Goal: Task Accomplishment & Management: Manage account settings

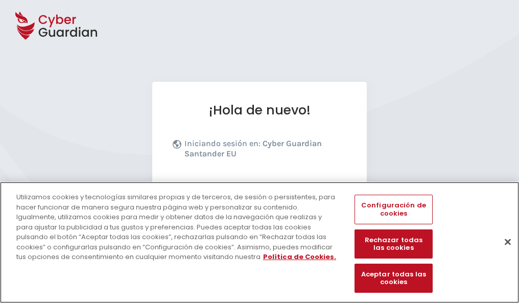
scroll to position [125, 0]
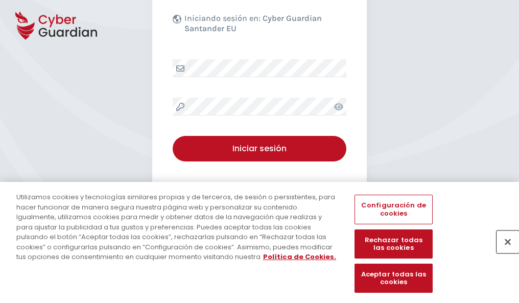
click at [503, 253] on button "Cerrar" at bounding box center [508, 242] width 22 height 22
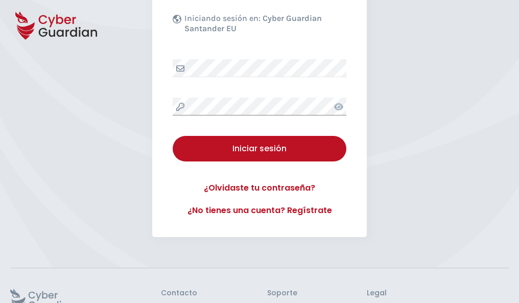
scroll to position [199, 0]
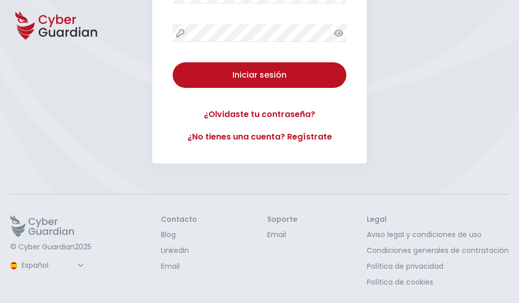
click at [173, 62] on button "Iniciar sesión" at bounding box center [260, 75] width 174 height 26
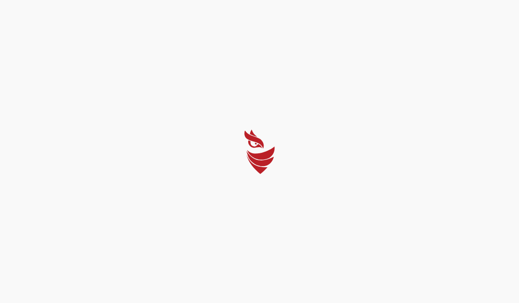
scroll to position [0, 0]
select select "English"
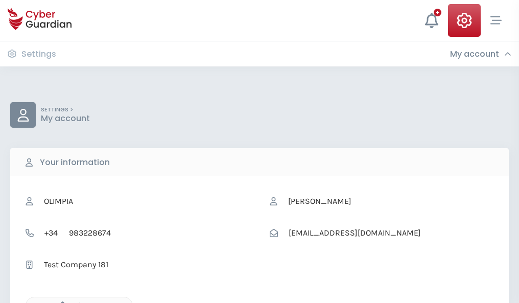
click at [60, 302] on icon "button" at bounding box center [60, 306] width 9 height 9
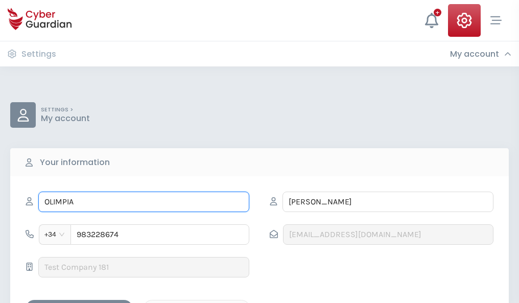
click at [144, 202] on input "OLIMPIA" at bounding box center [143, 202] width 211 height 20
type input "O"
type input "Violeta"
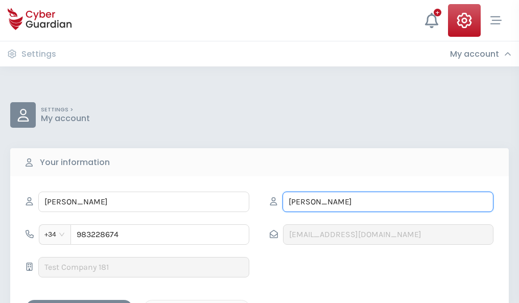
click at [388, 202] on input "FERRANDO" at bounding box center [388, 202] width 211 height 20
type input "F"
type input "Larrañaga"
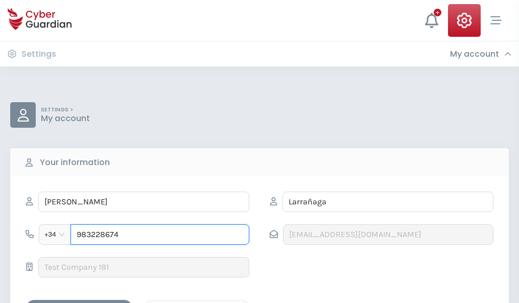
click at [160, 235] on input "983228674" at bounding box center [160, 234] width 179 height 20
type input "9"
type input "977029607"
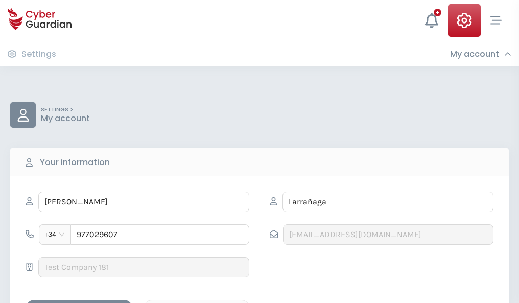
click at [79, 303] on div "Save changes" at bounding box center [79, 309] width 92 height 13
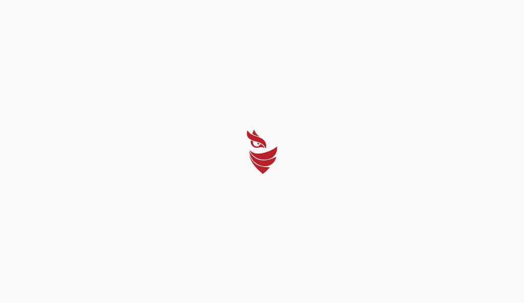
select select "English"
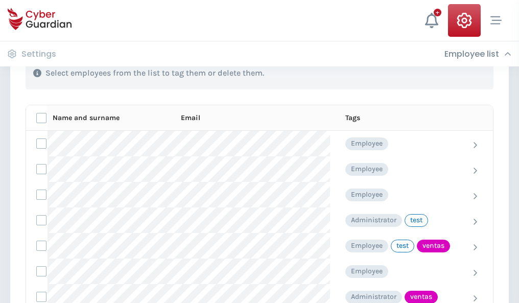
scroll to position [463, 0]
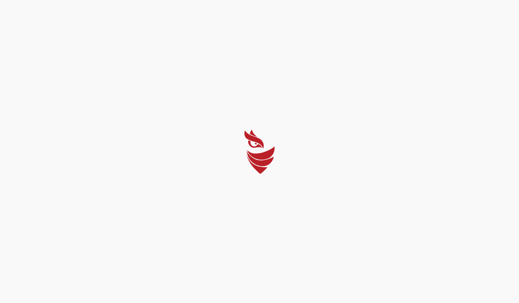
select select "English"
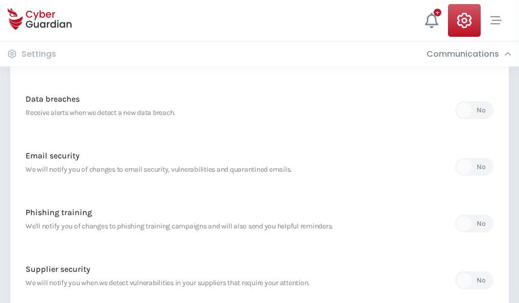
scroll to position [538, 0]
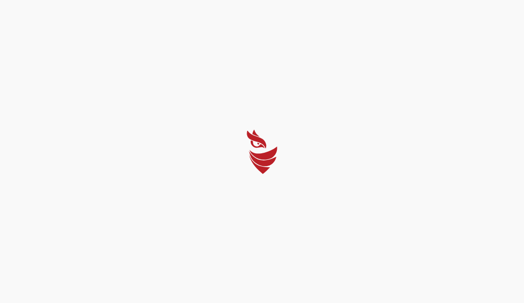
select select "English"
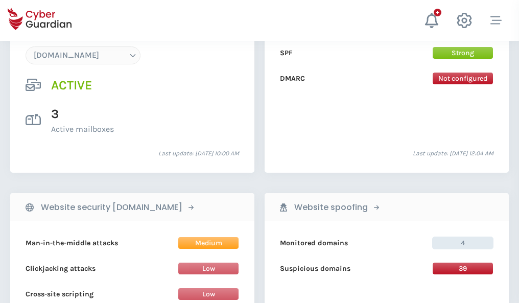
scroll to position [1089, 0]
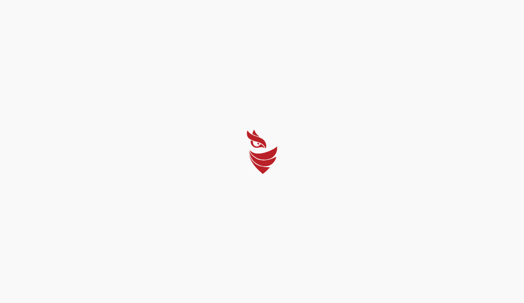
select select "English"
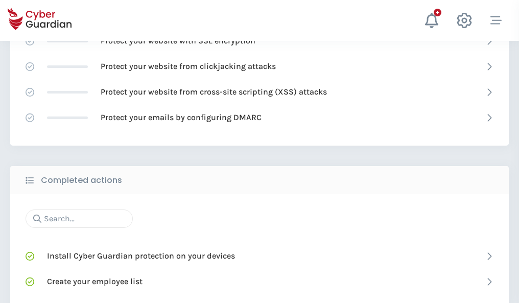
scroll to position [681, 0]
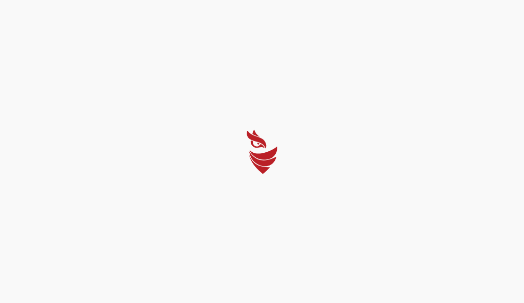
select select "English"
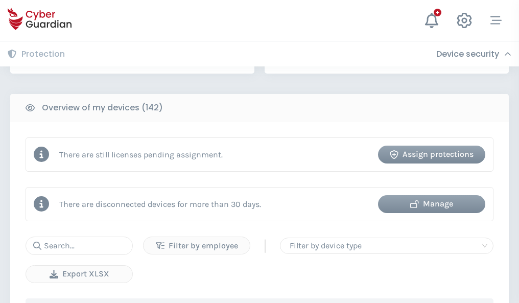
scroll to position [991, 0]
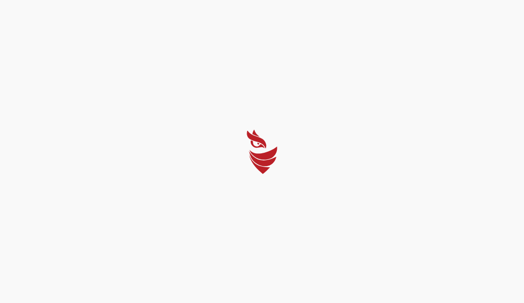
select select "English"
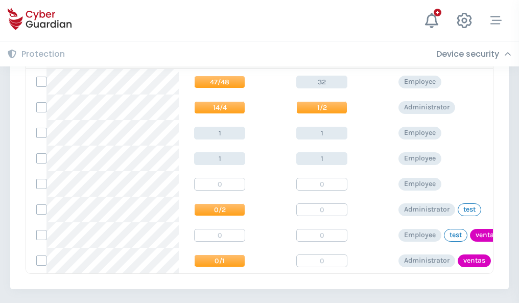
scroll to position [474, 0]
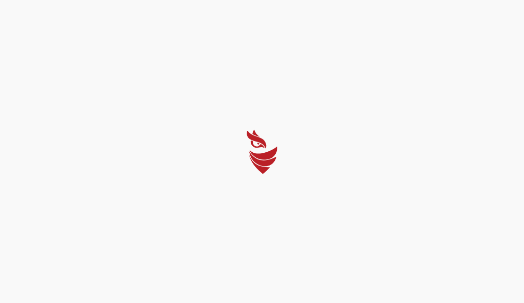
select select "English"
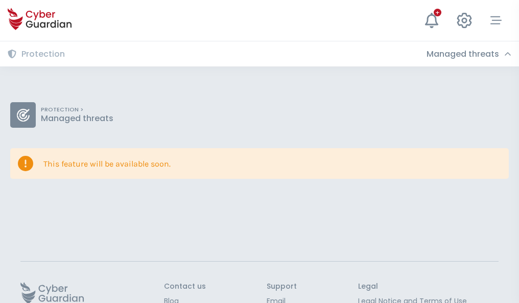
scroll to position [66, 0]
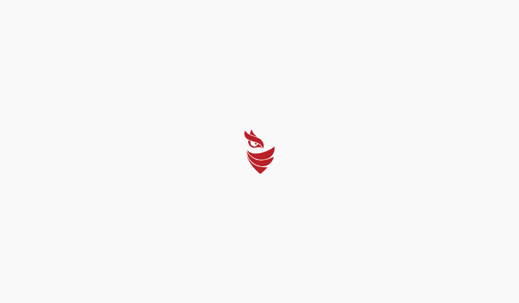
select select "English"
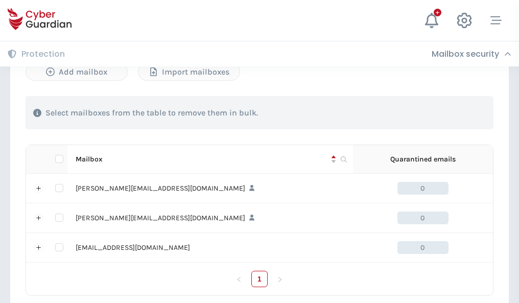
scroll to position [474, 0]
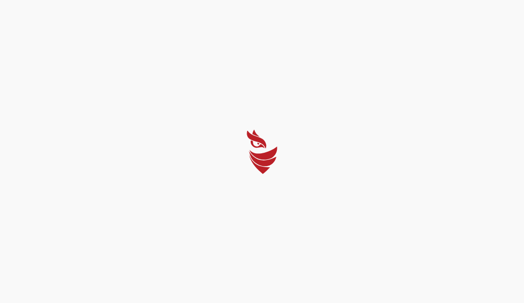
select select "English"
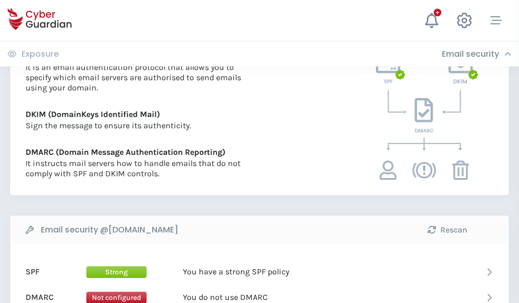
scroll to position [552, 0]
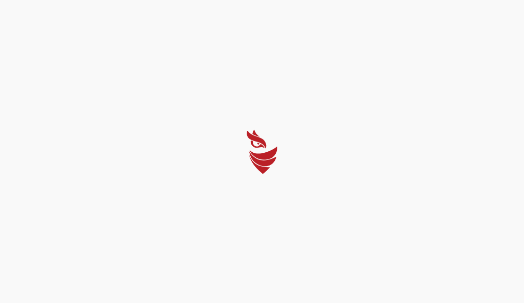
select select "English"
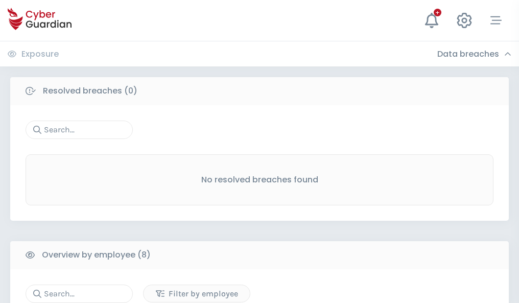
scroll to position [871, 0]
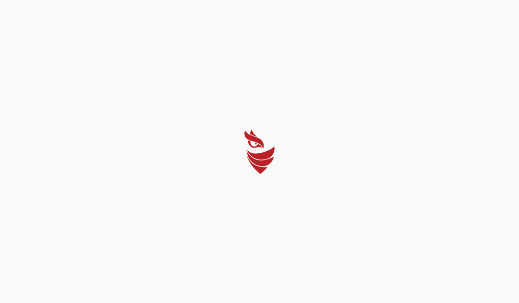
select select "English"
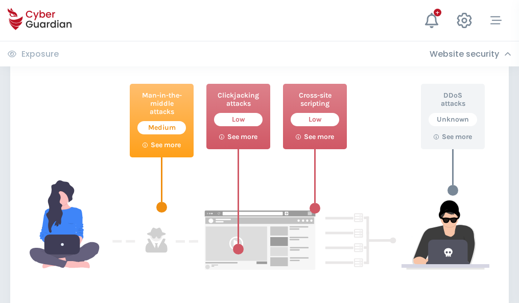
scroll to position [557, 0]
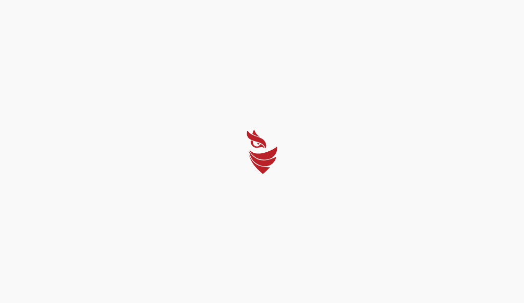
select select "English"
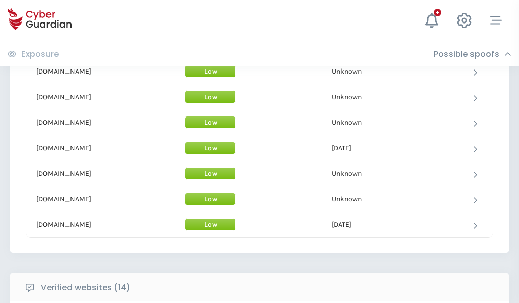
scroll to position [997, 0]
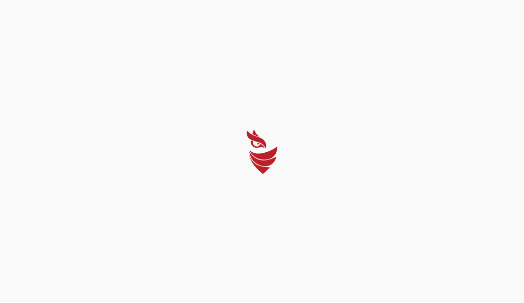
select select "English"
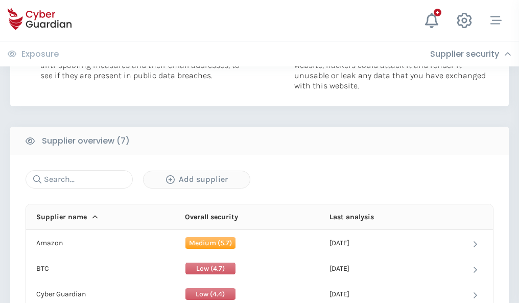
scroll to position [662, 0]
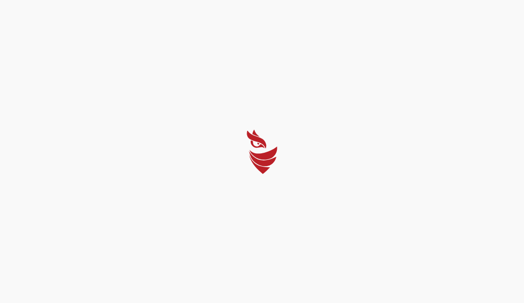
select select "English"
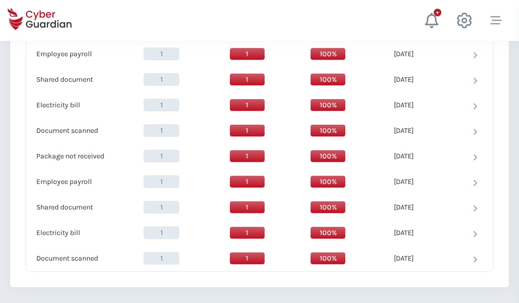
scroll to position [1048, 0]
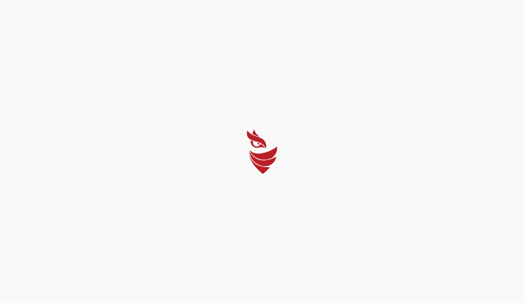
select select "English"
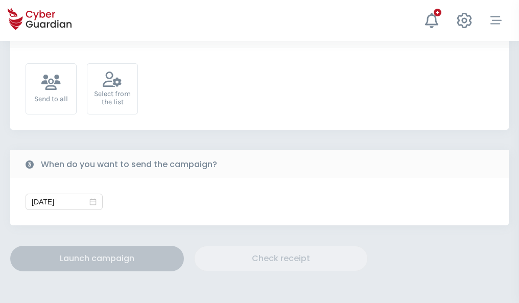
scroll to position [374, 0]
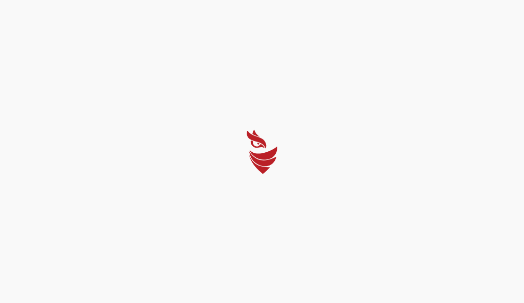
select select "English"
